Goal: Task Accomplishment & Management: Manage account settings

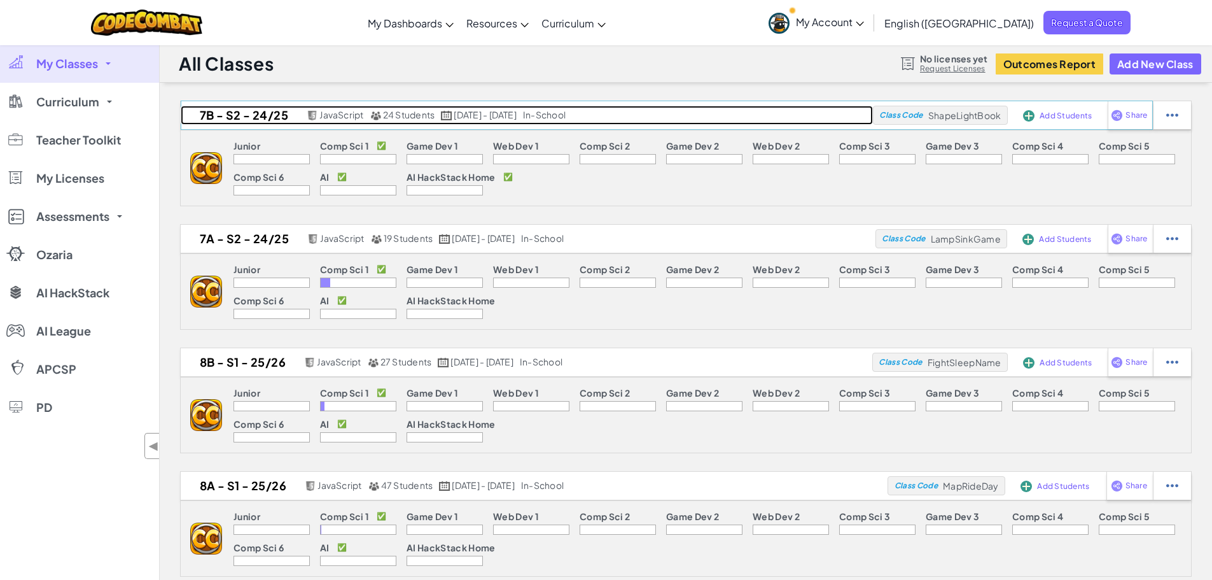
click at [411, 115] on span "24 Students" at bounding box center [409, 114] width 52 height 11
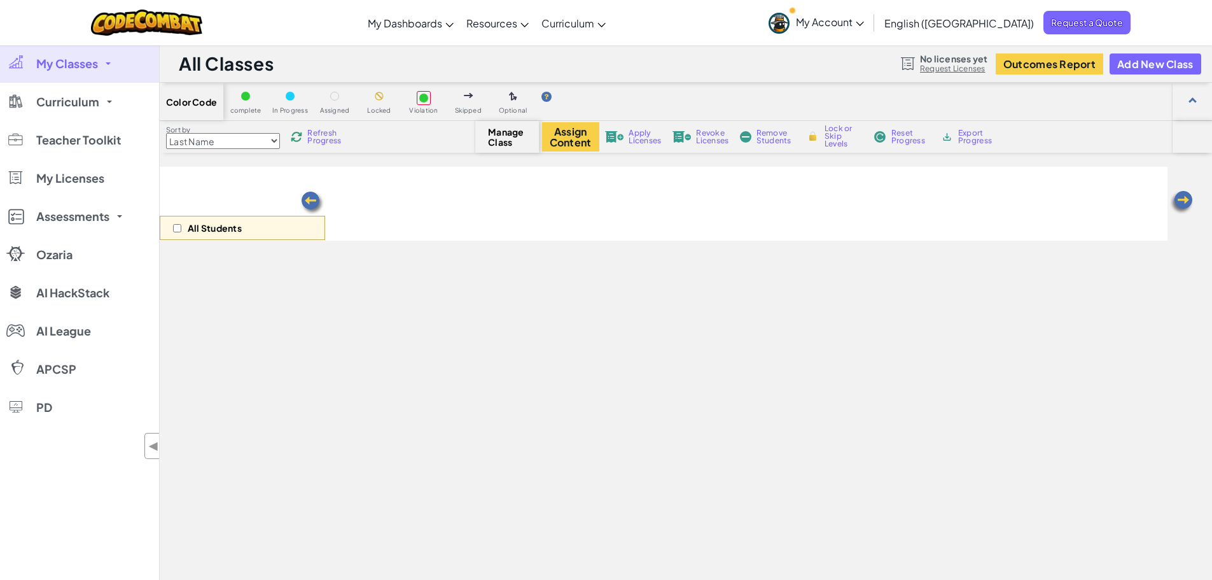
select select "560f1a9f22961295f9427742"
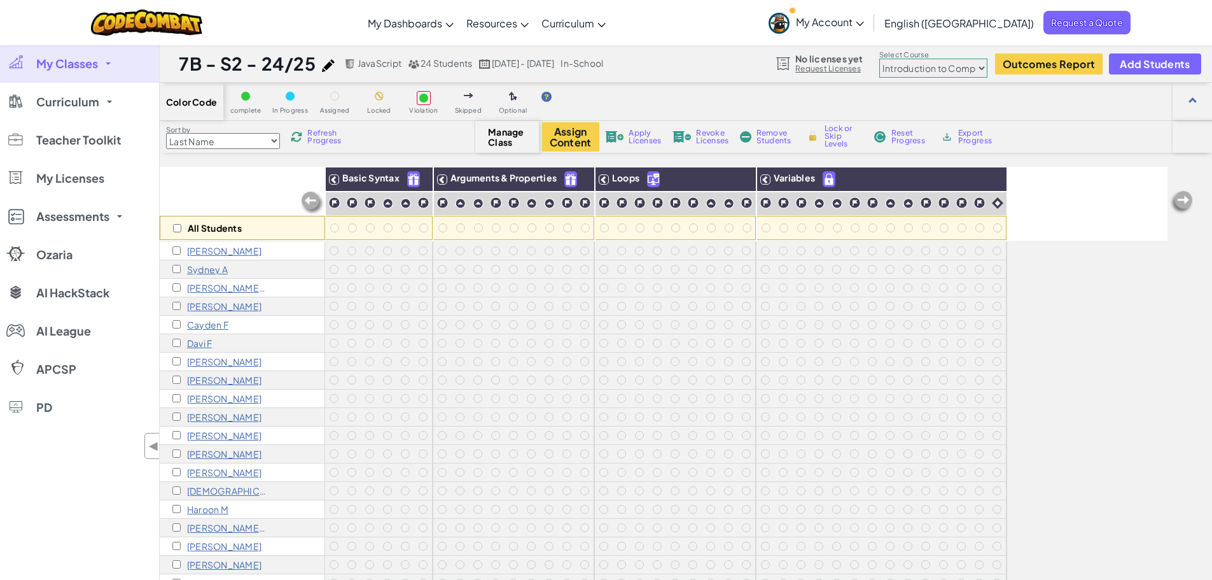
click at [202, 306] on p "[PERSON_NAME]" at bounding box center [224, 306] width 74 height 10
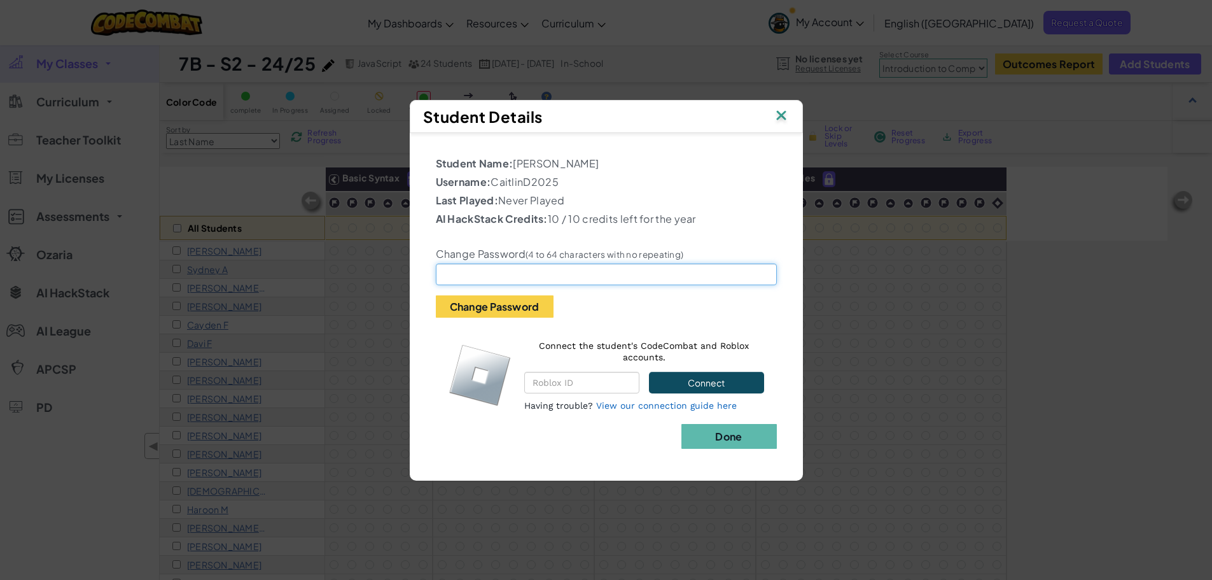
click at [482, 267] on input "text" at bounding box center [606, 275] width 341 height 22
click at [509, 265] on input "text" at bounding box center [606, 275] width 341 height 22
type input "Oct282012"
click at [541, 302] on button "Change Password" at bounding box center [495, 306] width 118 height 22
